Goal: Browse casually: Explore the website without a specific task or goal

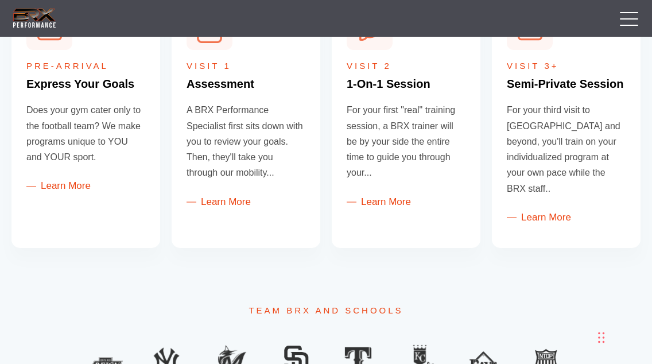
scroll to position [566, 0]
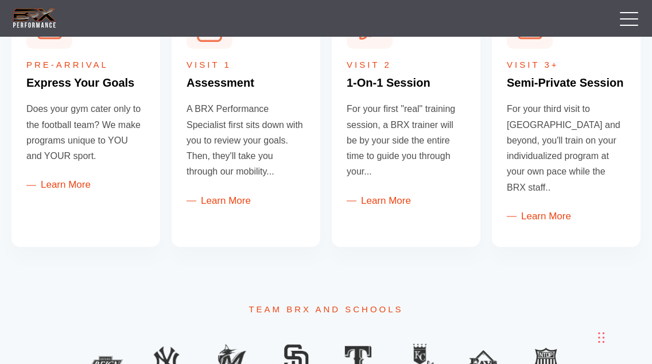
click at [368, 241] on div "Pre-Arrival Express Your Goals Does your gym cater only to the football team? W…" at bounding box center [326, 115] width 652 height 353
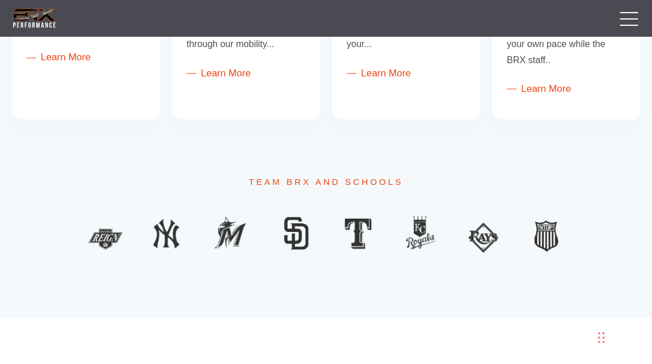
scroll to position [689, 0]
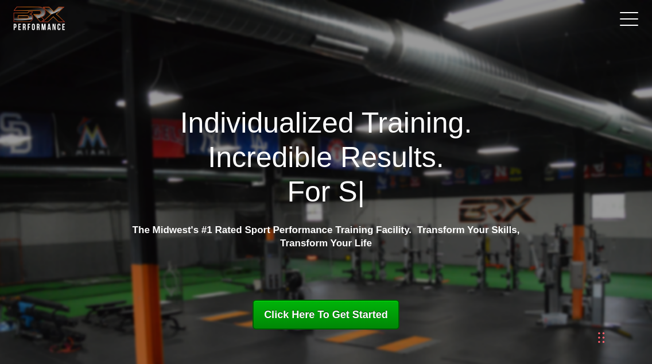
scroll to position [33, 0]
